Goal: Information Seeking & Learning: Check status

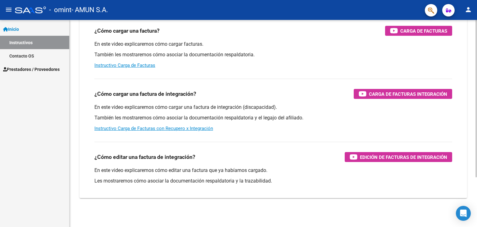
scroll to position [65, 0]
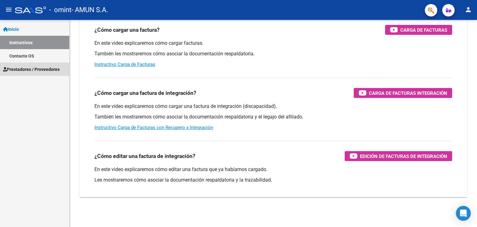
click at [42, 68] on span "Prestadores / Proveedores" at bounding box center [31, 69] width 56 height 7
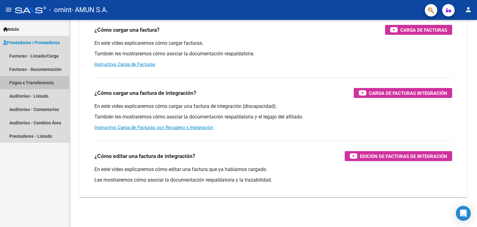
click at [41, 81] on link "Pagos x Transferencia" at bounding box center [34, 82] width 69 height 13
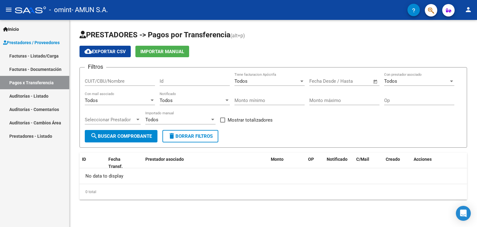
click at [376, 80] on span "Open calendar" at bounding box center [375, 81] width 15 height 15
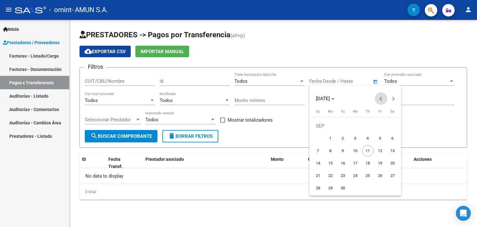
click at [379, 99] on span "Previous month" at bounding box center [381, 98] width 12 height 12
click at [378, 125] on span "1" at bounding box center [379, 125] width 11 height 11
type input "[DATE]"
click at [394, 99] on button "Next month" at bounding box center [393, 98] width 12 height 12
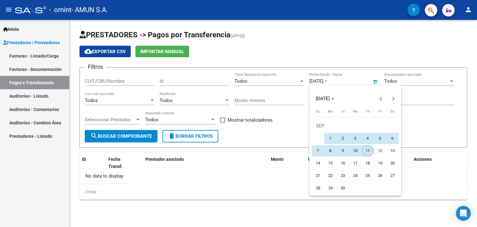
click at [366, 149] on span "11" at bounding box center [367, 150] width 11 height 11
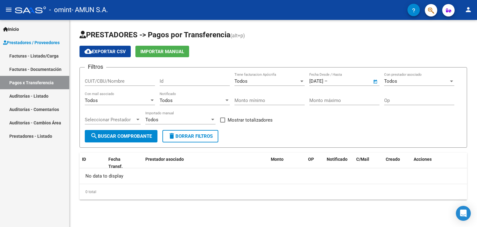
type input "[DATE]"
click at [452, 80] on div at bounding box center [451, 81] width 6 height 5
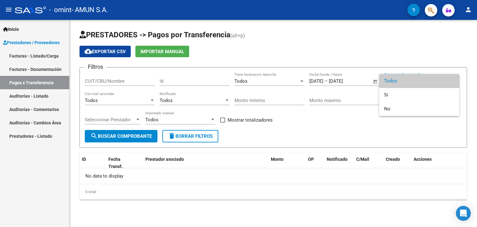
click at [451, 80] on span "Todos" at bounding box center [419, 81] width 70 height 14
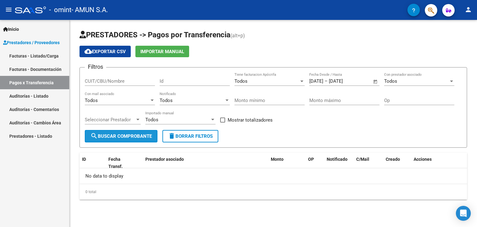
click at [140, 134] on span "search Buscar Comprobante" at bounding box center [120, 136] width 61 height 6
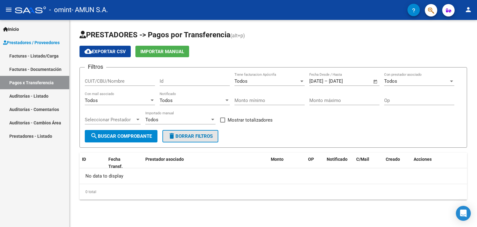
click at [193, 136] on span "delete Borrar Filtros" at bounding box center [190, 136] width 45 height 6
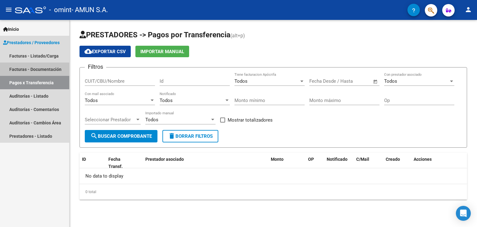
click at [42, 69] on link "Facturas - Documentación" at bounding box center [34, 68] width 69 height 13
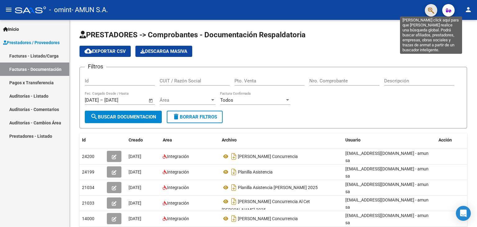
click at [431, 9] on icon "button" at bounding box center [431, 10] width 6 height 7
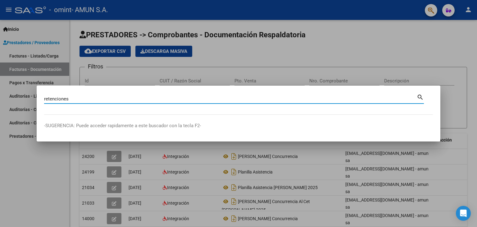
type input "retenciones"
click at [422, 94] on mat-icon "search" at bounding box center [419, 96] width 7 height 7
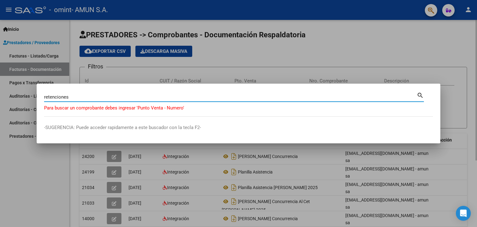
click at [423, 52] on div at bounding box center [238, 113] width 477 height 227
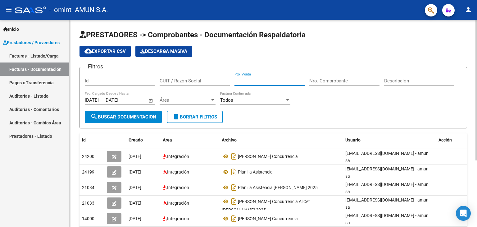
click at [244, 80] on input "Pto. Venta" at bounding box center [269, 81] width 70 height 6
type input "0010"
click at [319, 79] on input "Nro. Comprobante" at bounding box center [344, 81] width 70 height 6
click at [445, 138] on span "Acción" at bounding box center [444, 139] width 13 height 5
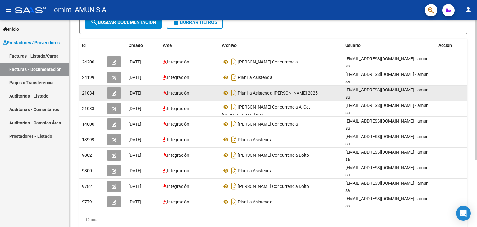
scroll to position [98, 0]
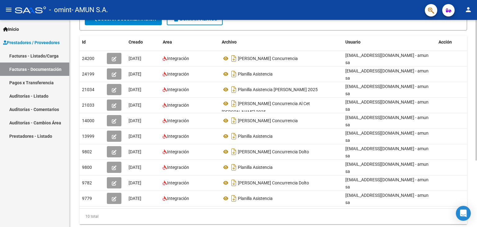
click at [402, 208] on div "10 total" at bounding box center [272, 216] width 387 height 16
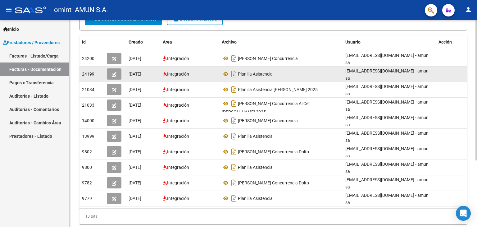
click at [114, 72] on icon "button" at bounding box center [114, 74] width 5 height 5
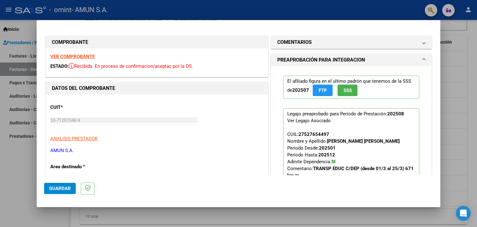
type input "$ 0,00"
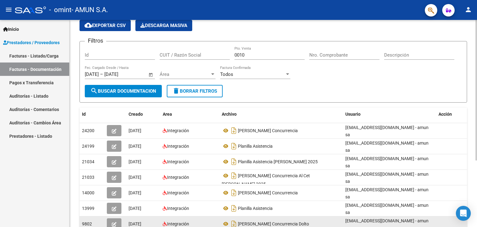
scroll to position [0, 0]
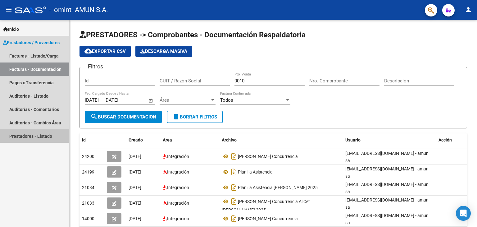
click at [26, 136] on link "Prestadores - Listado" at bounding box center [34, 135] width 69 height 13
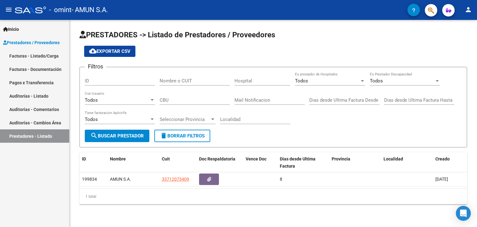
click at [32, 82] on link "Pagos x Transferencia" at bounding box center [34, 82] width 69 height 13
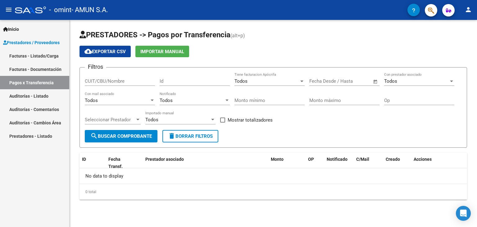
click at [375, 82] on span "Open calendar" at bounding box center [375, 81] width 15 height 15
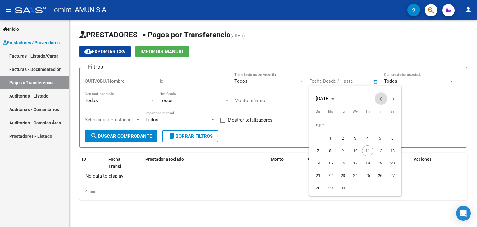
click at [380, 98] on button "Previous month" at bounding box center [381, 98] width 12 height 12
click at [355, 161] on span "20" at bounding box center [354, 162] width 11 height 11
type input "[DATE]"
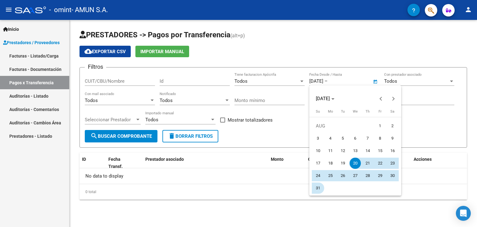
click at [320, 188] on span "31" at bounding box center [317, 187] width 11 height 11
type input "[DATE]"
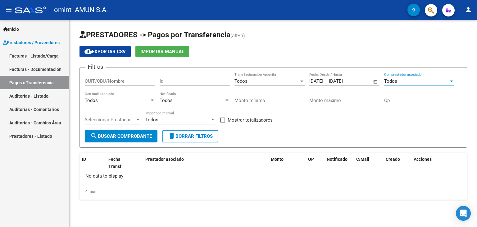
click at [452, 80] on div at bounding box center [451, 81] width 3 height 2
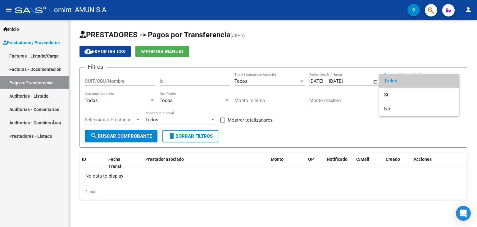
click at [452, 80] on span "Todos" at bounding box center [419, 81] width 70 height 14
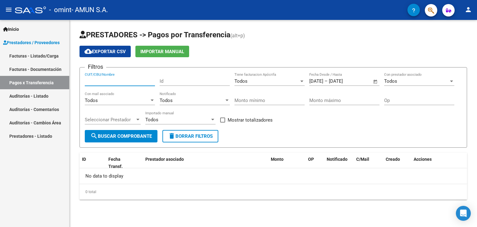
click at [89, 81] on input "CUIT/CBU/Nombre" at bounding box center [120, 81] width 70 height 6
type input "33712073409"
click at [172, 80] on input "Id" at bounding box center [195, 81] width 70 height 6
click at [301, 81] on div at bounding box center [301, 81] width 3 height 2
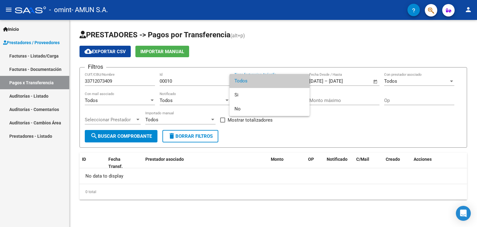
click at [301, 80] on span "Todos" at bounding box center [269, 81] width 70 height 14
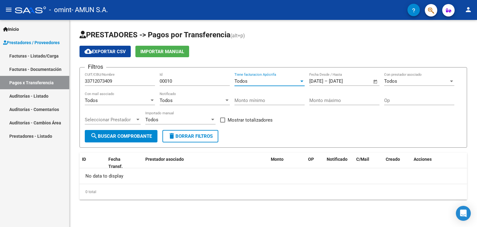
drag, startPoint x: 176, startPoint y: 80, endPoint x: 182, endPoint y: 80, distance: 5.9
click at [178, 80] on input "00010" at bounding box center [195, 81] width 70 height 6
type input "0001"
click at [139, 78] on input "33712073409" at bounding box center [120, 81] width 70 height 6
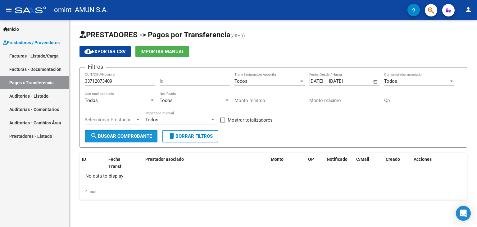
click at [139, 136] on span "search Buscar Comprobante" at bounding box center [120, 136] width 61 height 6
click at [137, 119] on div at bounding box center [137, 120] width 3 height 2
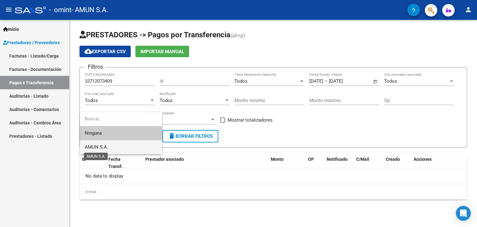
click at [97, 146] on span "AMUN S.A." at bounding box center [96, 147] width 23 height 6
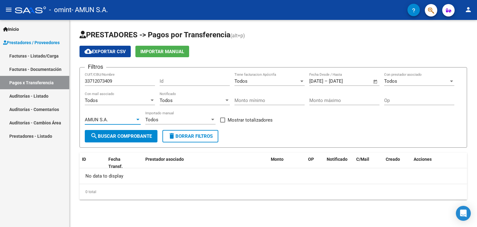
click at [128, 135] on span "search Buscar Comprobante" at bounding box center [120, 136] width 61 height 6
click at [212, 119] on div at bounding box center [212, 120] width 3 height 2
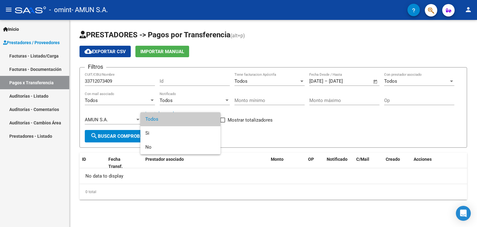
click at [211, 118] on span "Todos" at bounding box center [180, 119] width 70 height 14
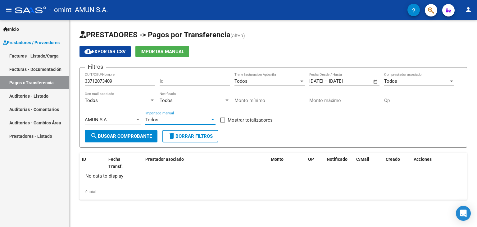
click at [225, 119] on span at bounding box center [222, 119] width 5 height 5
click at [223, 122] on input "Mostrar totalizadores" at bounding box center [222, 122] width 0 height 0
click at [134, 134] on span "search Buscar Comprobante" at bounding box center [120, 136] width 61 height 6
click at [225, 119] on span at bounding box center [222, 119] width 5 height 5
click at [223, 122] on input "Mostrar totalizadores" at bounding box center [222, 122] width 0 height 0
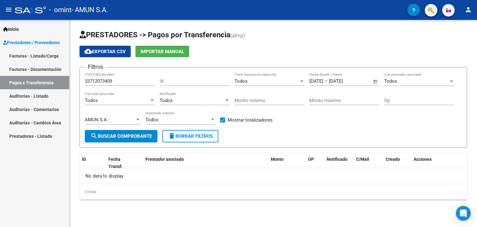
checkbox input "false"
click at [228, 101] on div at bounding box center [227, 100] width 6 height 5
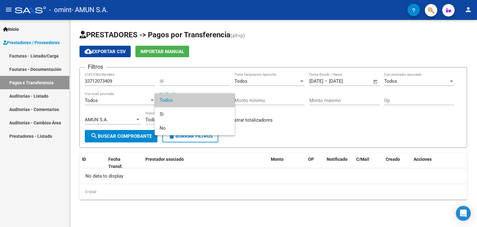
click at [227, 101] on span "Todos" at bounding box center [195, 100] width 70 height 14
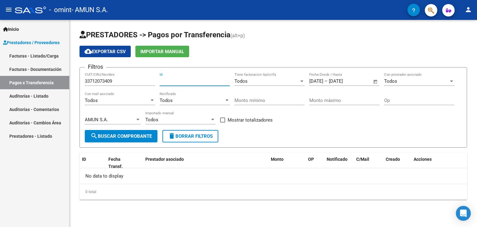
click at [166, 80] on input "Id" at bounding box center [195, 81] width 70 height 6
click at [110, 134] on span "search Buscar Comprobante" at bounding box center [120, 136] width 61 height 6
click at [174, 79] on input "8874" at bounding box center [195, 81] width 70 height 6
type input "8890"
click at [113, 135] on span "search Buscar Comprobante" at bounding box center [120, 136] width 61 height 6
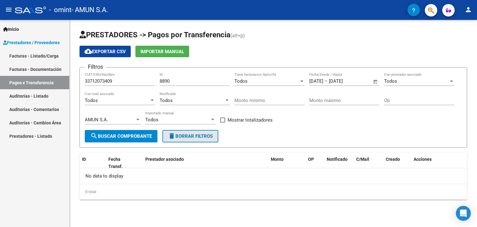
click at [207, 133] on span "delete Borrar Filtros" at bounding box center [190, 136] width 45 height 6
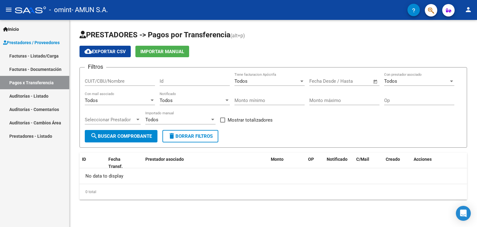
click at [142, 136] on span "search Buscar Comprobante" at bounding box center [120, 136] width 61 height 6
click at [169, 80] on input "Id" at bounding box center [195, 81] width 70 height 6
type input "8874"
click at [129, 134] on span "search Buscar Comprobante" at bounding box center [120, 136] width 61 height 6
click at [105, 50] on span "cloud_download Exportar CSV" at bounding box center [104, 52] width 41 height 6
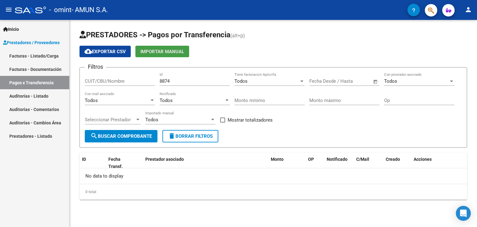
click at [155, 50] on span "Importar Manual" at bounding box center [162, 52] width 44 height 6
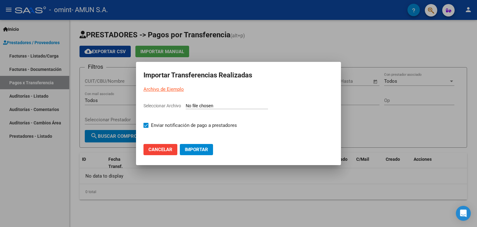
click at [159, 90] on link "Archivo de Ejemplo" at bounding box center [163, 89] width 40 height 6
click at [162, 149] on span "Cancelar" at bounding box center [160, 149] width 24 height 6
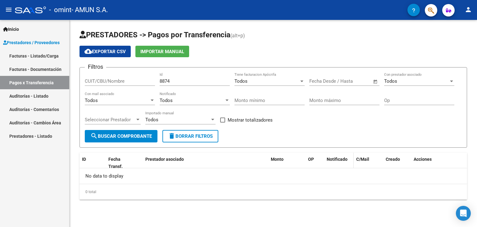
click at [331, 157] on span "Notificado" at bounding box center [336, 158] width 21 height 5
click at [393, 157] on span "Creado" at bounding box center [392, 158] width 14 height 5
click at [43, 69] on link "Facturas - Documentación" at bounding box center [34, 68] width 69 height 13
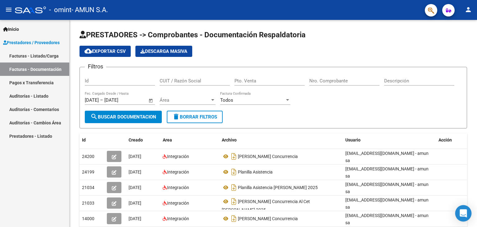
click at [467, 213] on div "Open Intercom Messenger" at bounding box center [463, 213] width 16 height 16
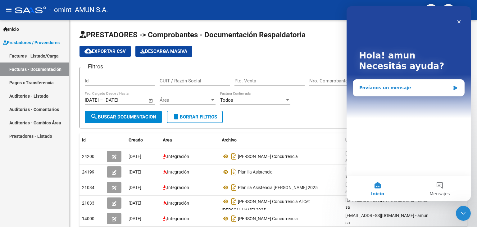
click at [385, 89] on div "Envíanos un mensaje" at bounding box center [404, 87] width 91 height 7
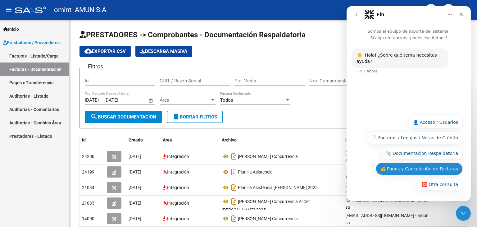
click at [438, 167] on button "💰 Pagos y Cancelación de Facturas" at bounding box center [418, 168] width 87 height 12
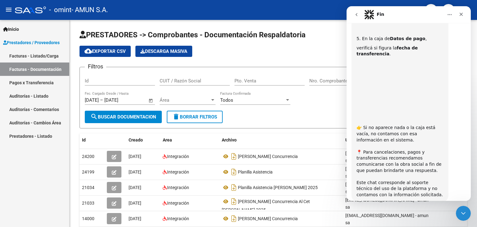
scroll to position [210, 0]
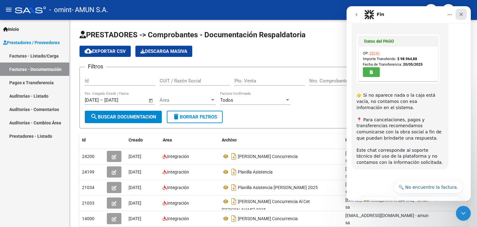
click at [460, 14] on icon "Cerrar" at bounding box center [460, 14] width 3 height 3
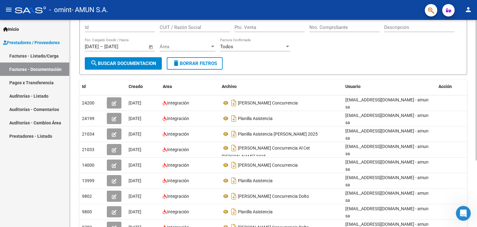
scroll to position [0, 0]
